Goal: Check status

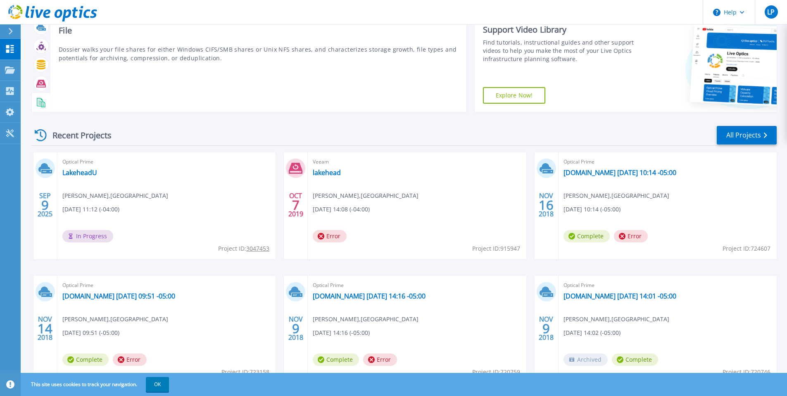
scroll to position [41, 0]
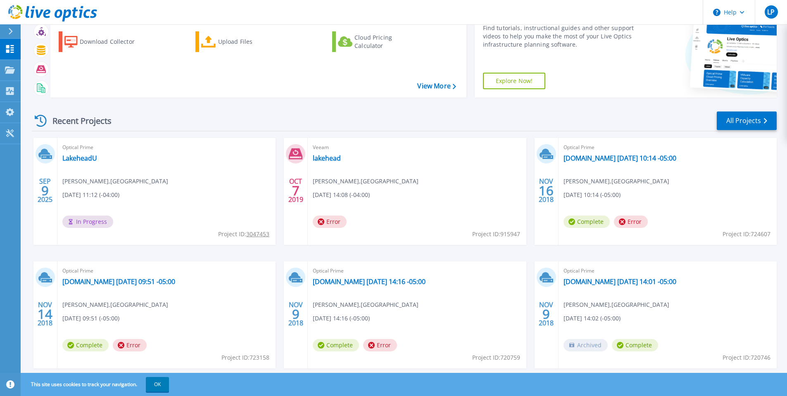
click at [119, 197] on span "[DATE] 11:12 (-04:00)" at bounding box center [90, 194] width 57 height 9
click at [263, 231] on tcxspan "3047453" at bounding box center [257, 234] width 23 height 8
click at [89, 220] on span "In Progress" at bounding box center [87, 222] width 51 height 12
click at [108, 166] on div "Optical Prime LakeheadU Lee Potesti , LAKEHEAD UNIVERSITY 09/09/2025, 11:12 (-0…" at bounding box center [166, 191] width 218 height 107
click at [76, 157] on link "LakeheadU" at bounding box center [79, 158] width 35 height 8
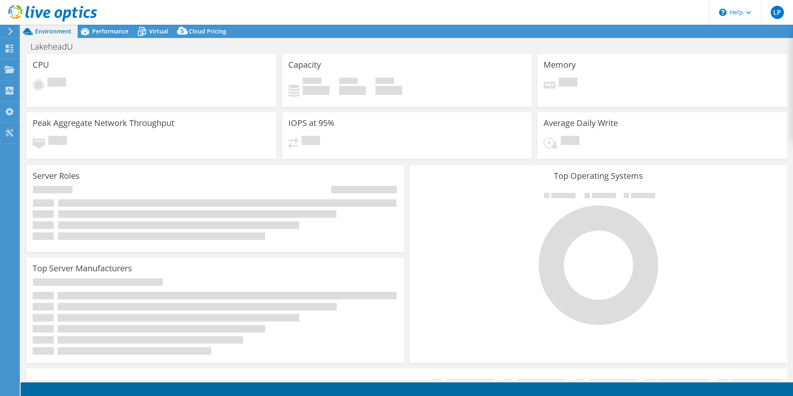
select select "USD"
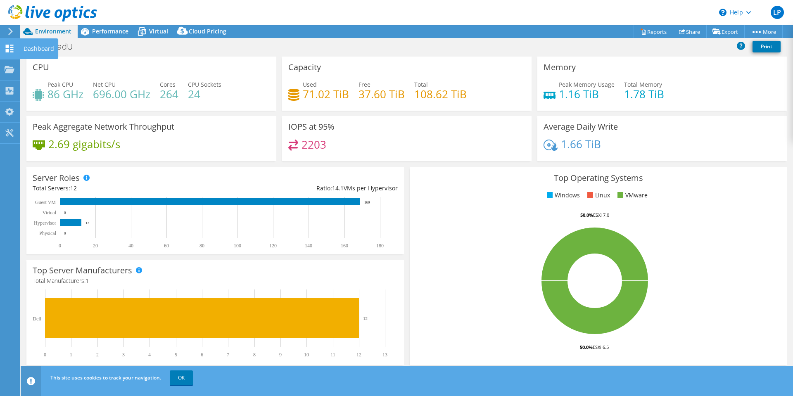
click at [7, 48] on icon at bounding box center [10, 49] width 10 height 8
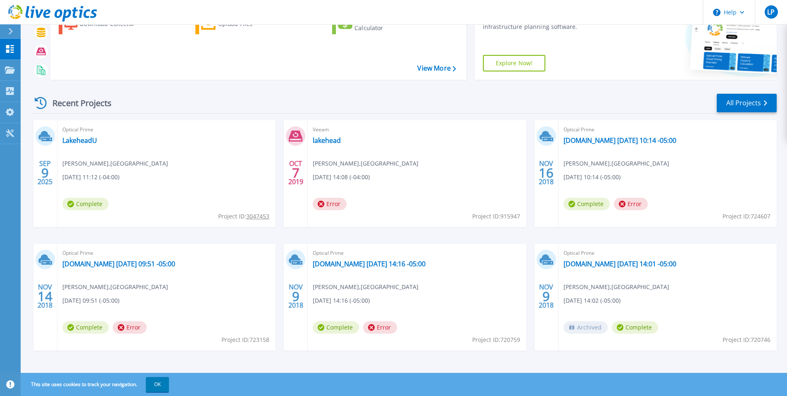
scroll to position [62, 0]
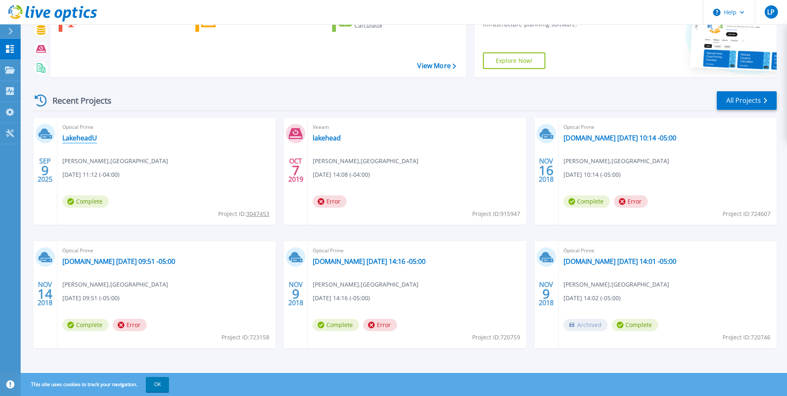
click at [85, 135] on link "LakeheadU" at bounding box center [79, 138] width 35 height 8
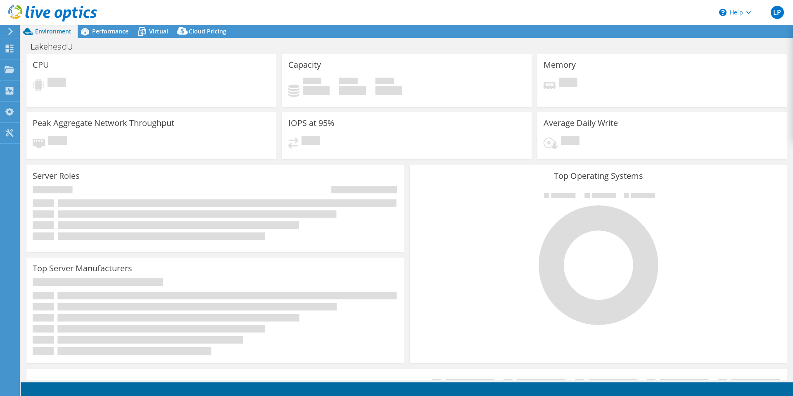
select select "USD"
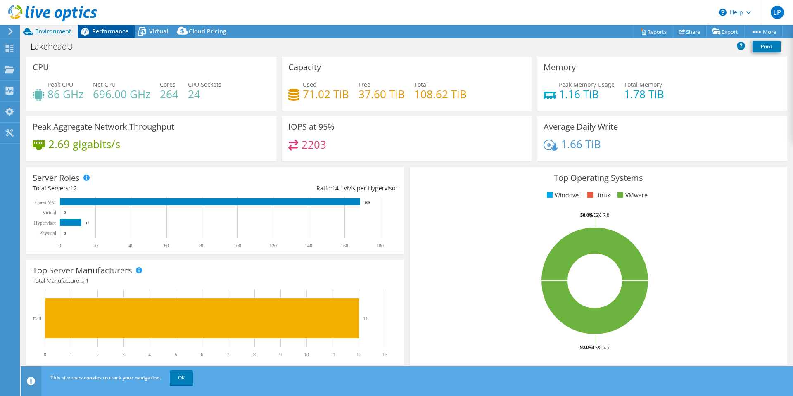
click at [103, 30] on span "Performance" at bounding box center [110, 31] width 36 height 8
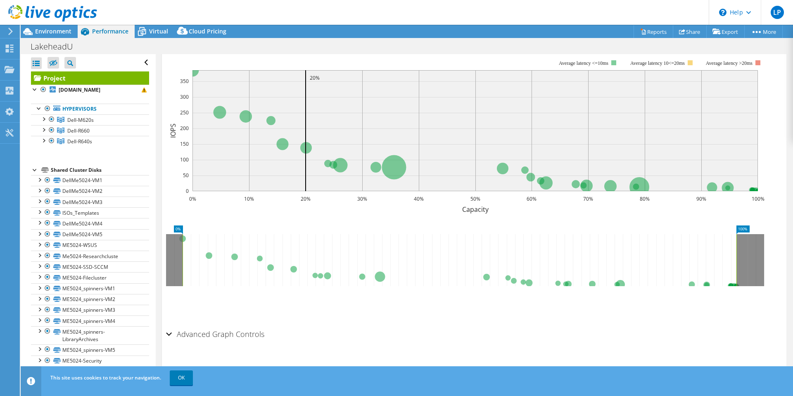
scroll to position [207, 0]
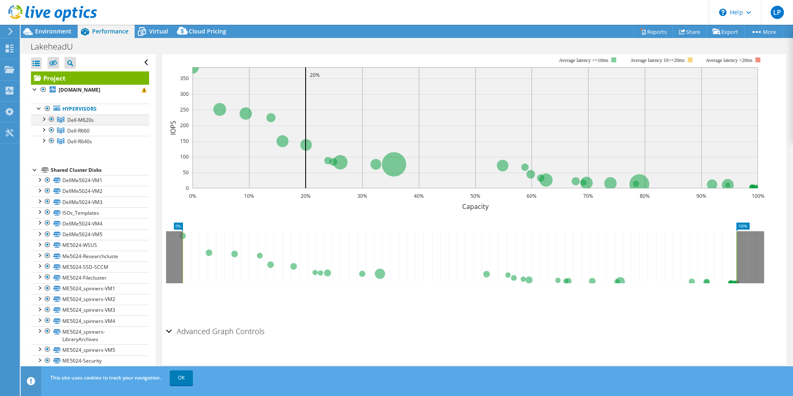
click at [41, 121] on div at bounding box center [43, 118] width 8 height 8
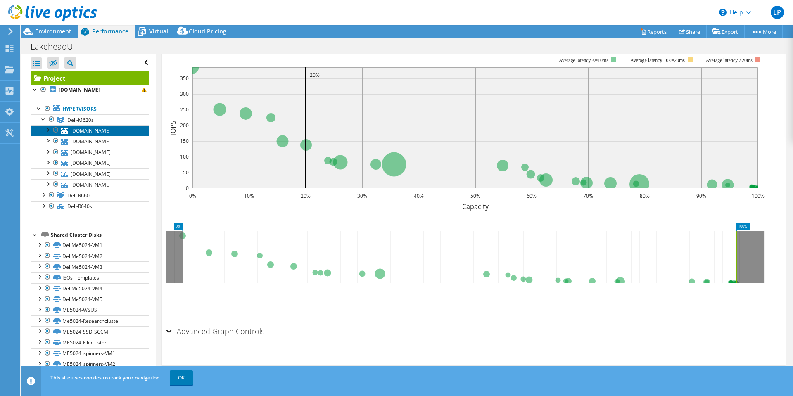
click at [81, 135] on link "esx17.lakeheadu.ca" at bounding box center [90, 130] width 118 height 11
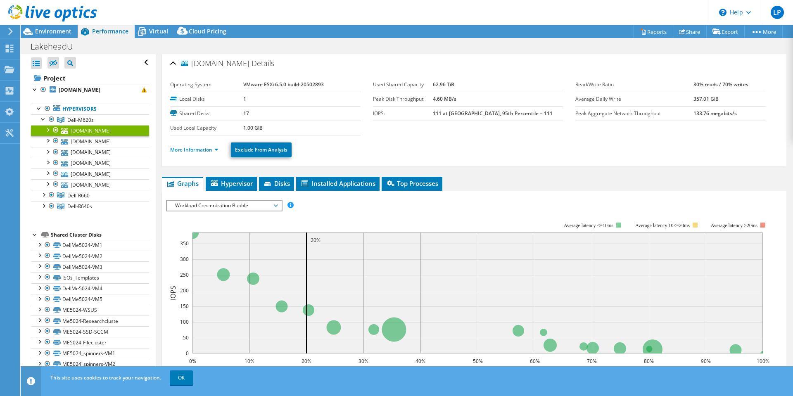
scroll to position [0, 0]
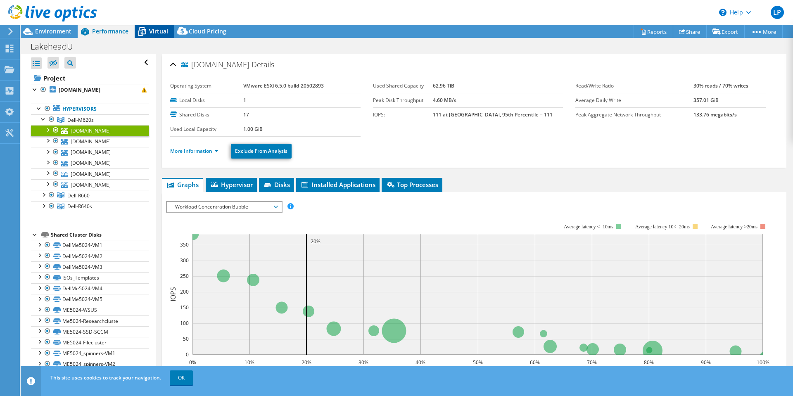
click at [154, 35] on span "Virtual" at bounding box center [158, 31] width 19 height 8
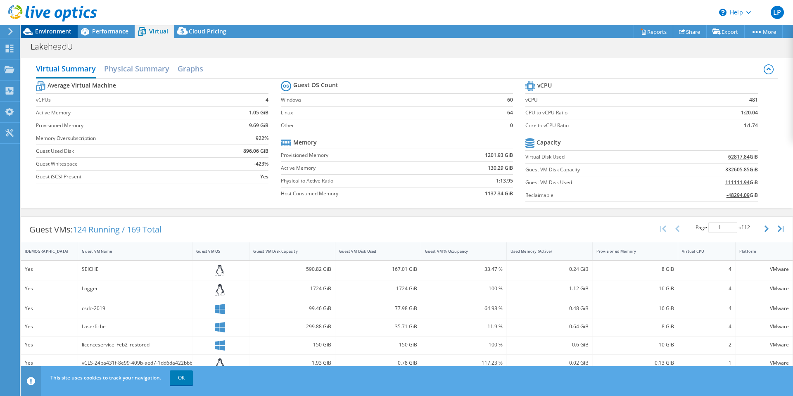
click at [61, 30] on span "Environment" at bounding box center [53, 31] width 36 height 8
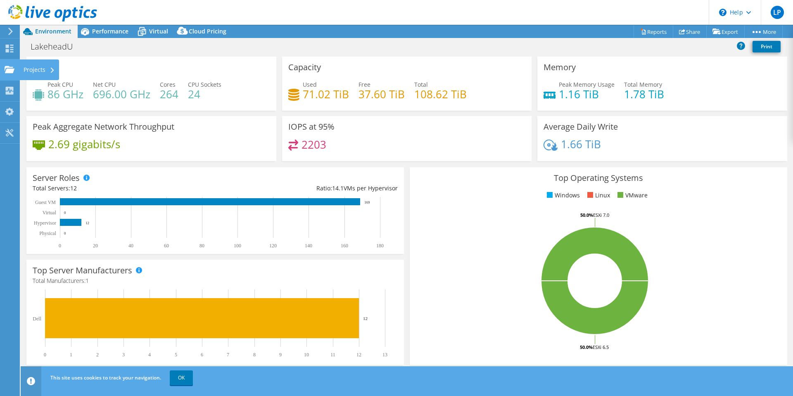
click at [12, 71] on use at bounding box center [10, 69] width 10 height 7
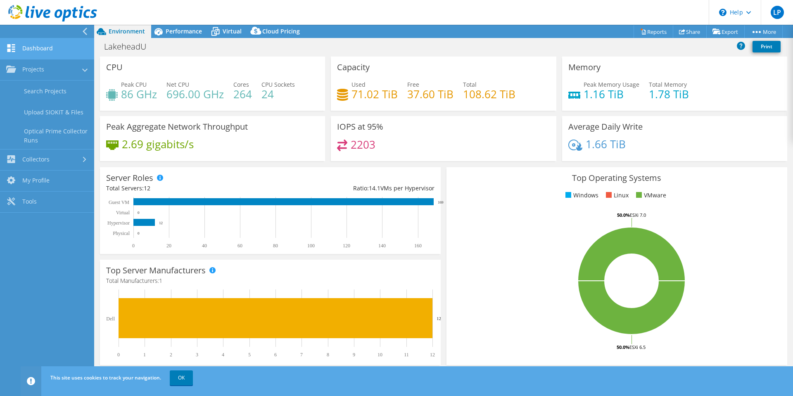
click at [24, 46] on link "Dashboard" at bounding box center [47, 48] width 94 height 21
